Goal: Information Seeking & Learning: Learn about a topic

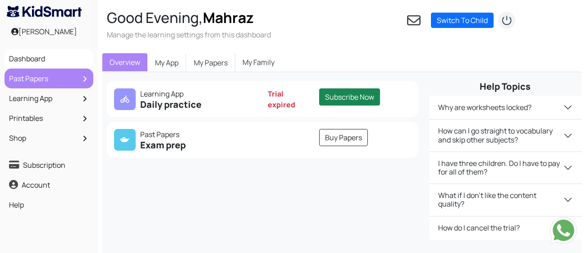
click at [87, 74] on link "Past Papers" at bounding box center [49, 78] width 84 height 15
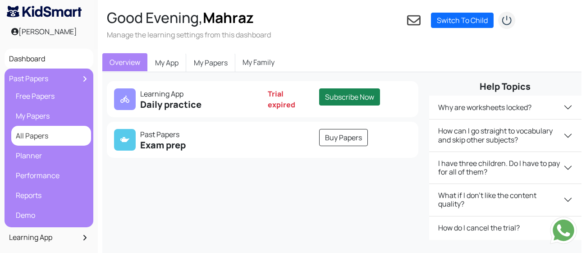
click at [56, 131] on link "All Papers" at bounding box center [51, 135] width 75 height 15
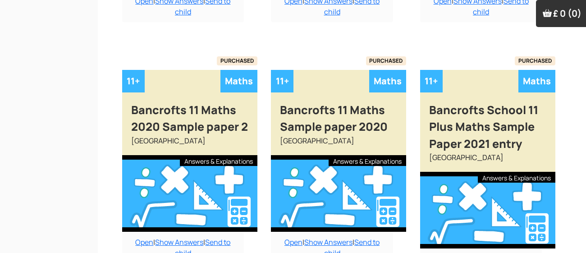
scroll to position [890, 0]
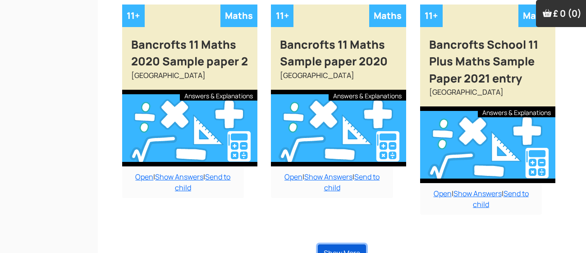
click at [354, 244] on button "Show More" at bounding box center [342, 252] width 48 height 17
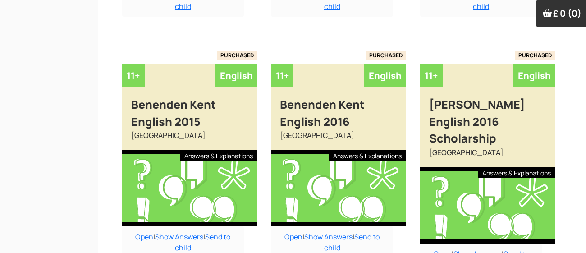
scroll to position [1889, 0]
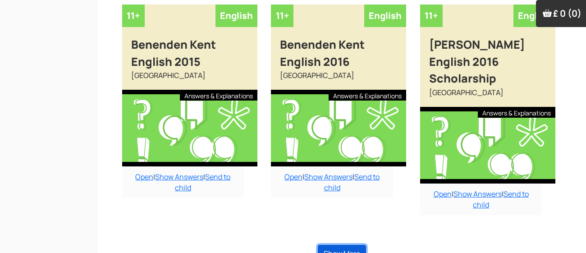
click at [342, 245] on button "Show More" at bounding box center [342, 253] width 48 height 17
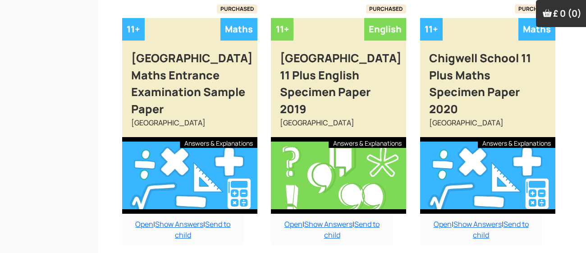
scroll to position [2662, 0]
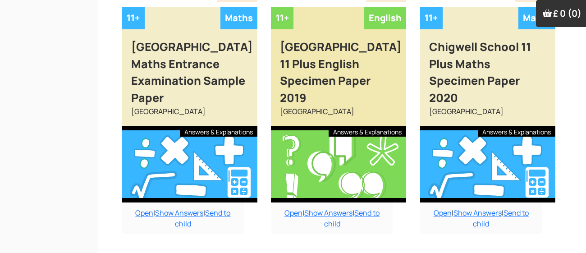
click at [338, 156] on div at bounding box center [338, 164] width 135 height 77
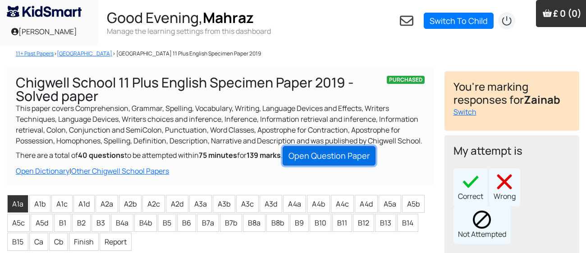
click at [354, 165] on link "Open Question Paper" at bounding box center [329, 155] width 93 height 19
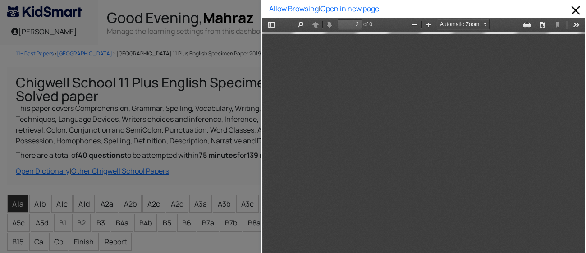
scroll to position [439, 0]
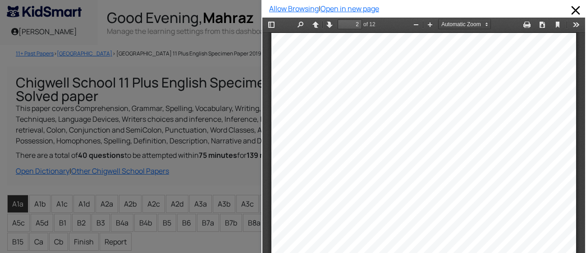
click at [564, 57] on div at bounding box center [423, 248] width 305 height 431
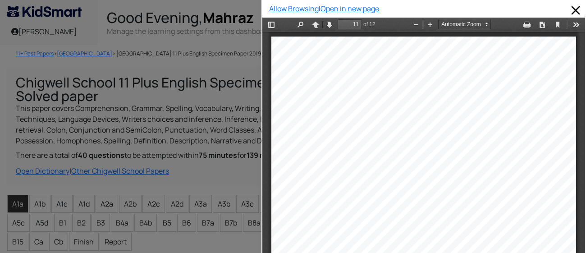
type input "12"
